Goal: Check status: Check status

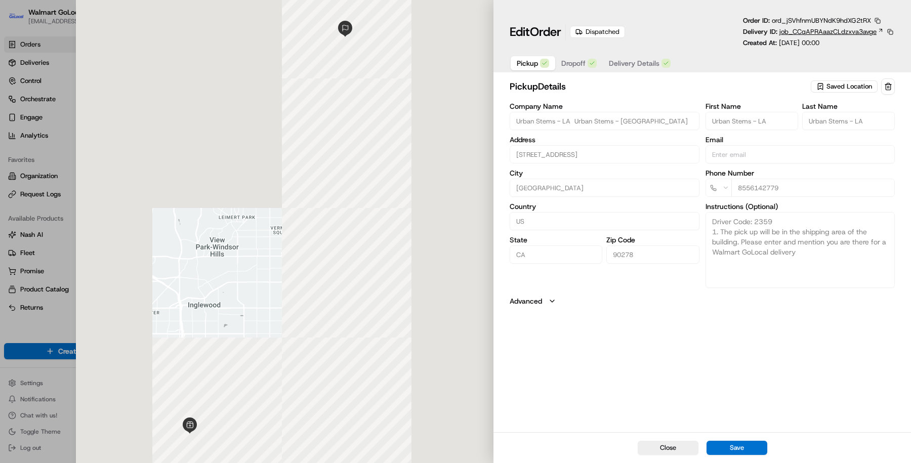
click at [817, 27] on span "job_CCqAPRAaazCLdzxva3avge" at bounding box center [828, 31] width 97 height 9
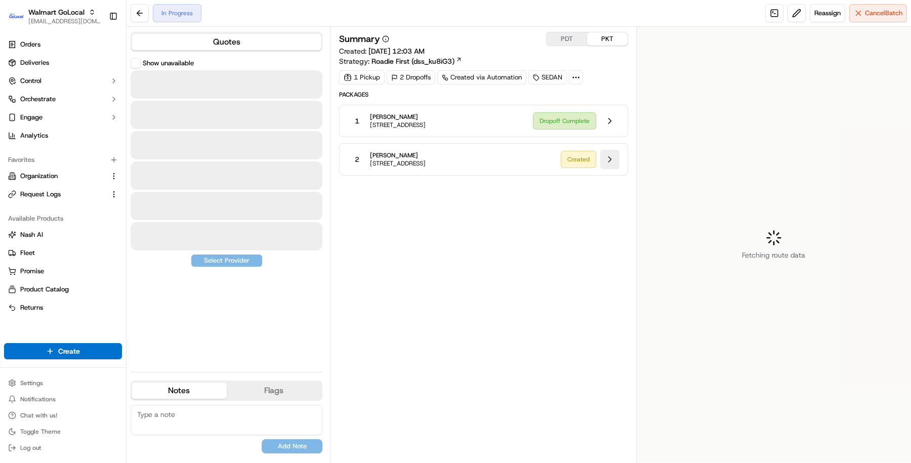
click at [608, 156] on button at bounding box center [609, 159] width 19 height 19
